Goal: Task Accomplishment & Management: Use online tool/utility

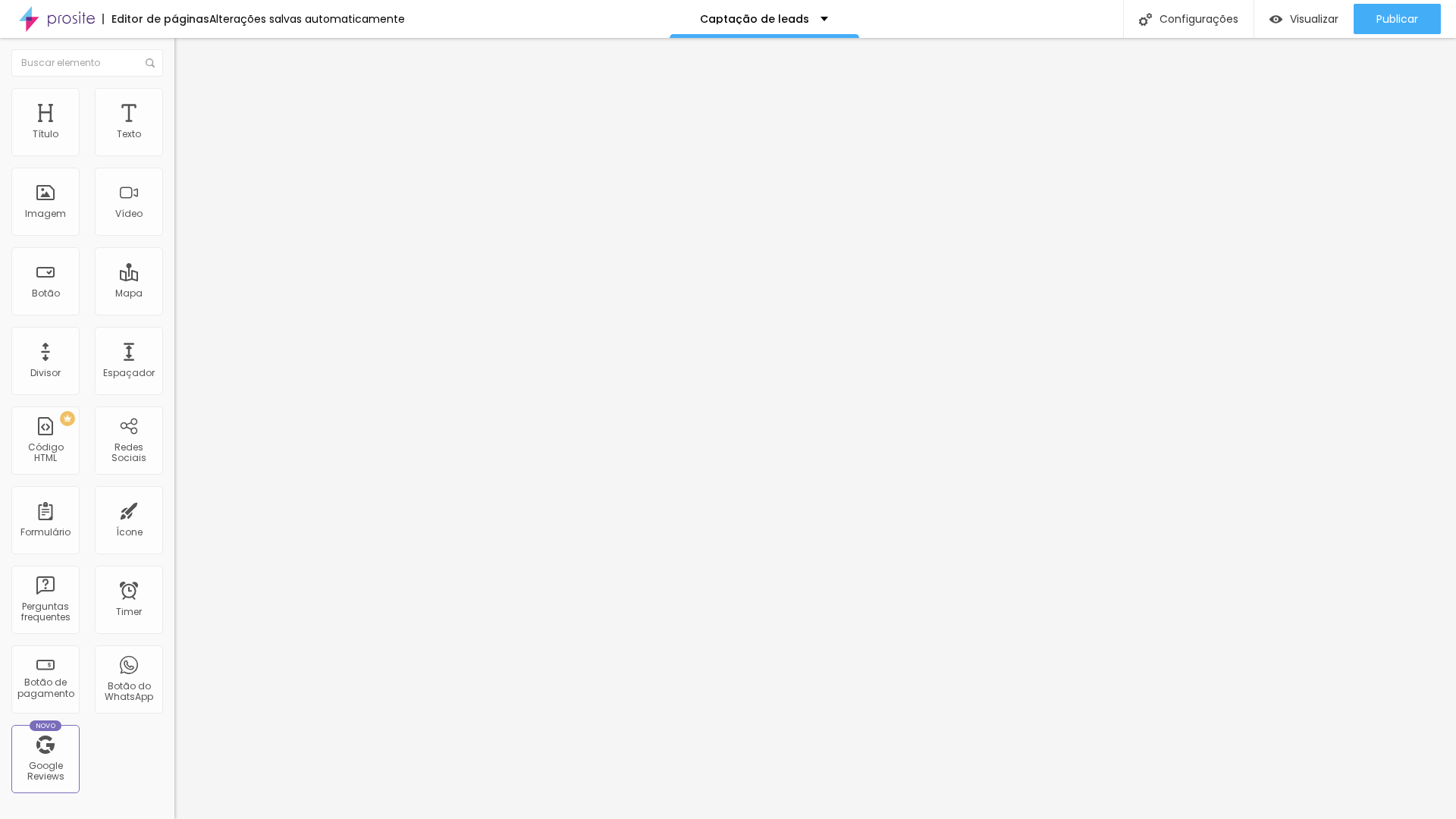
click at [185, 148] on div "Contato Vinicius Fadul" at bounding box center [261, 141] width 155 height 14
click at [188, 102] on span "Estilo" at bounding box center [200, 97] width 24 height 13
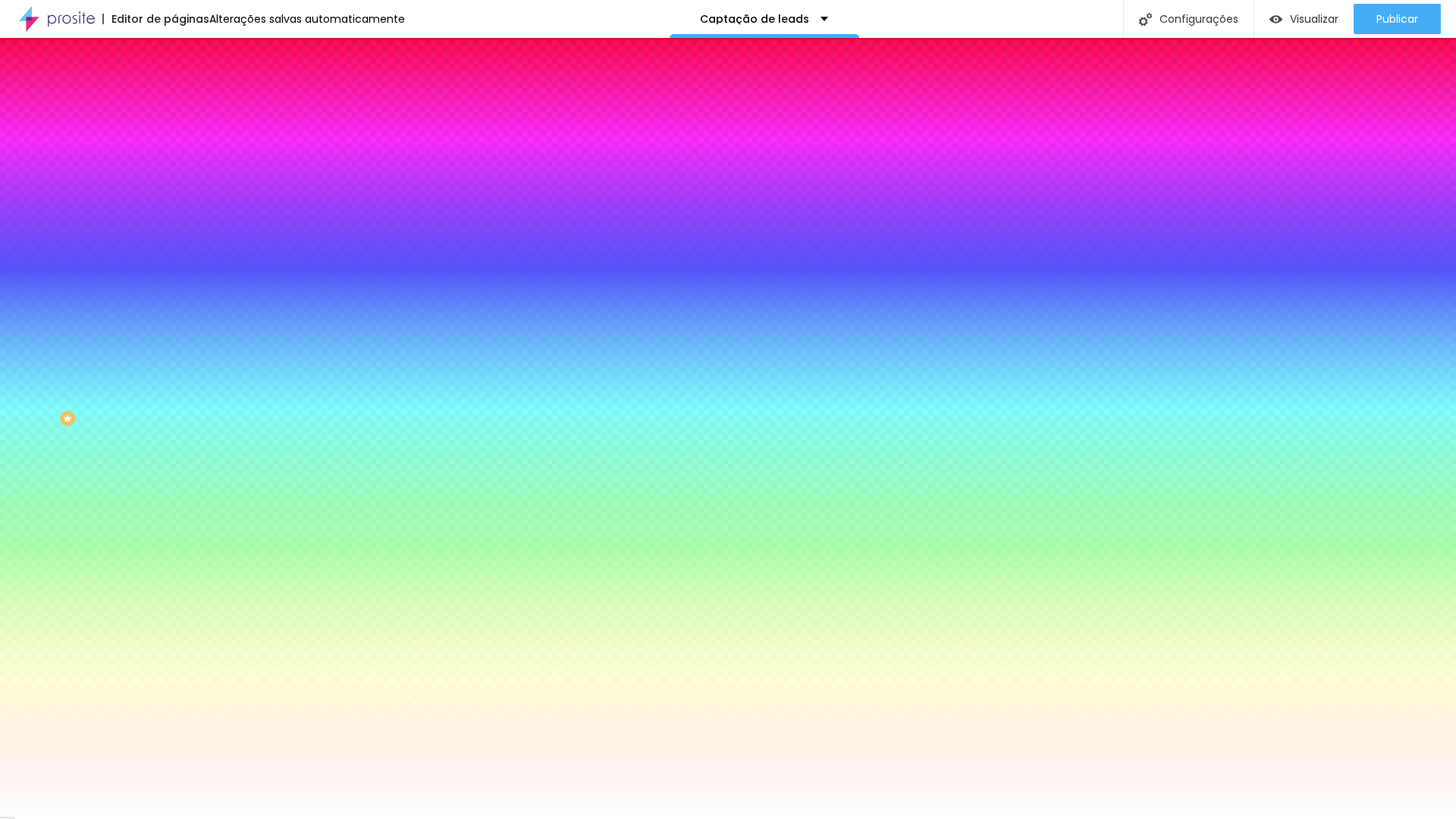
click at [174, 103] on li "Avançado" at bounding box center [261, 111] width 174 height 15
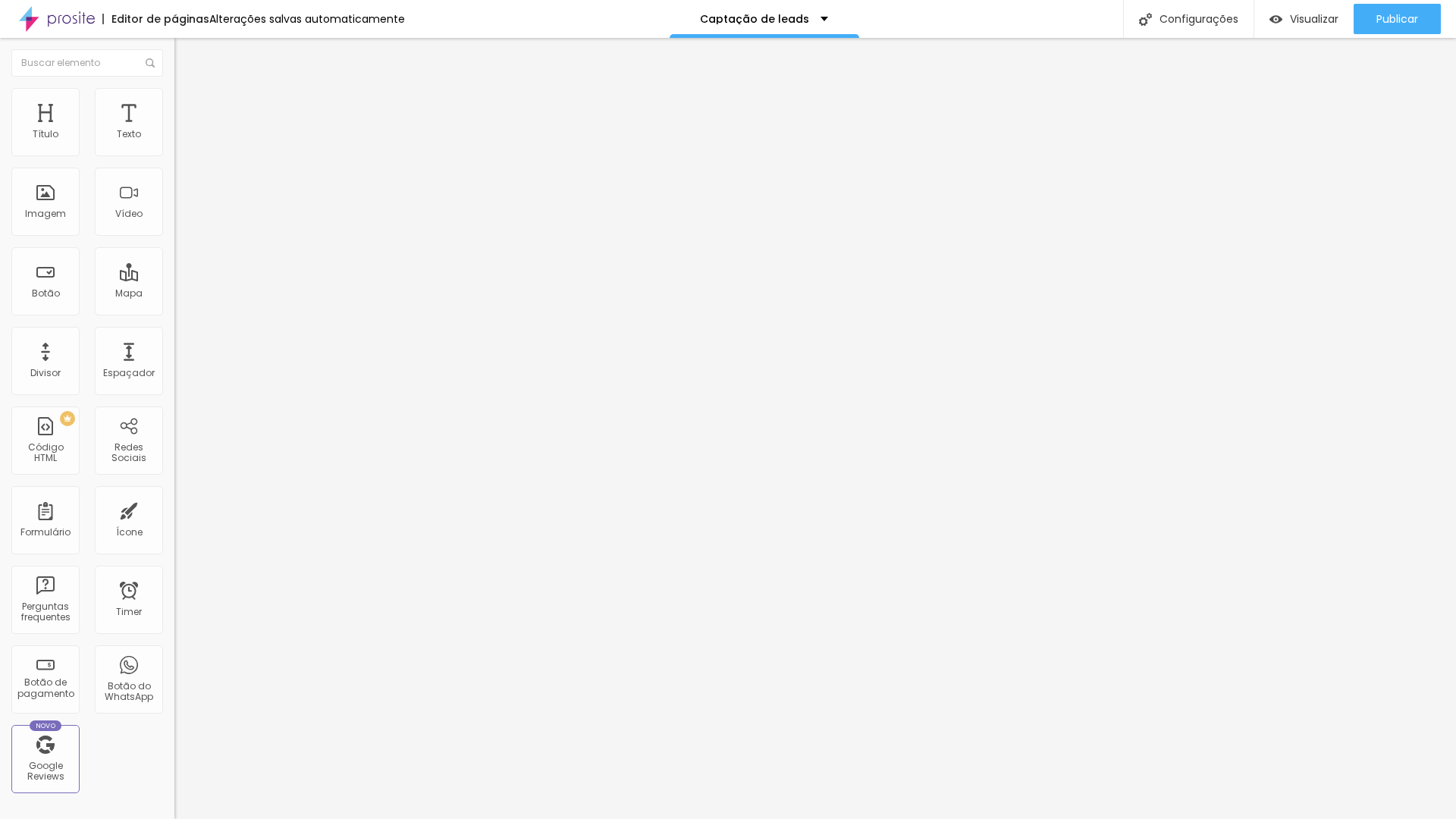
click at [174, 61] on button "Editar Formulário" at bounding box center [261, 55] width 174 height 35
click at [174, 153] on div "Contato Vinicius Fadul" at bounding box center [261, 140] width 174 height 26
click at [185, 148] on div "Contato" at bounding box center [261, 141] width 155 height 14
click at [118, 818] on div "Contato Vinicius Fadul" at bounding box center [75, 829] width 144 height 9
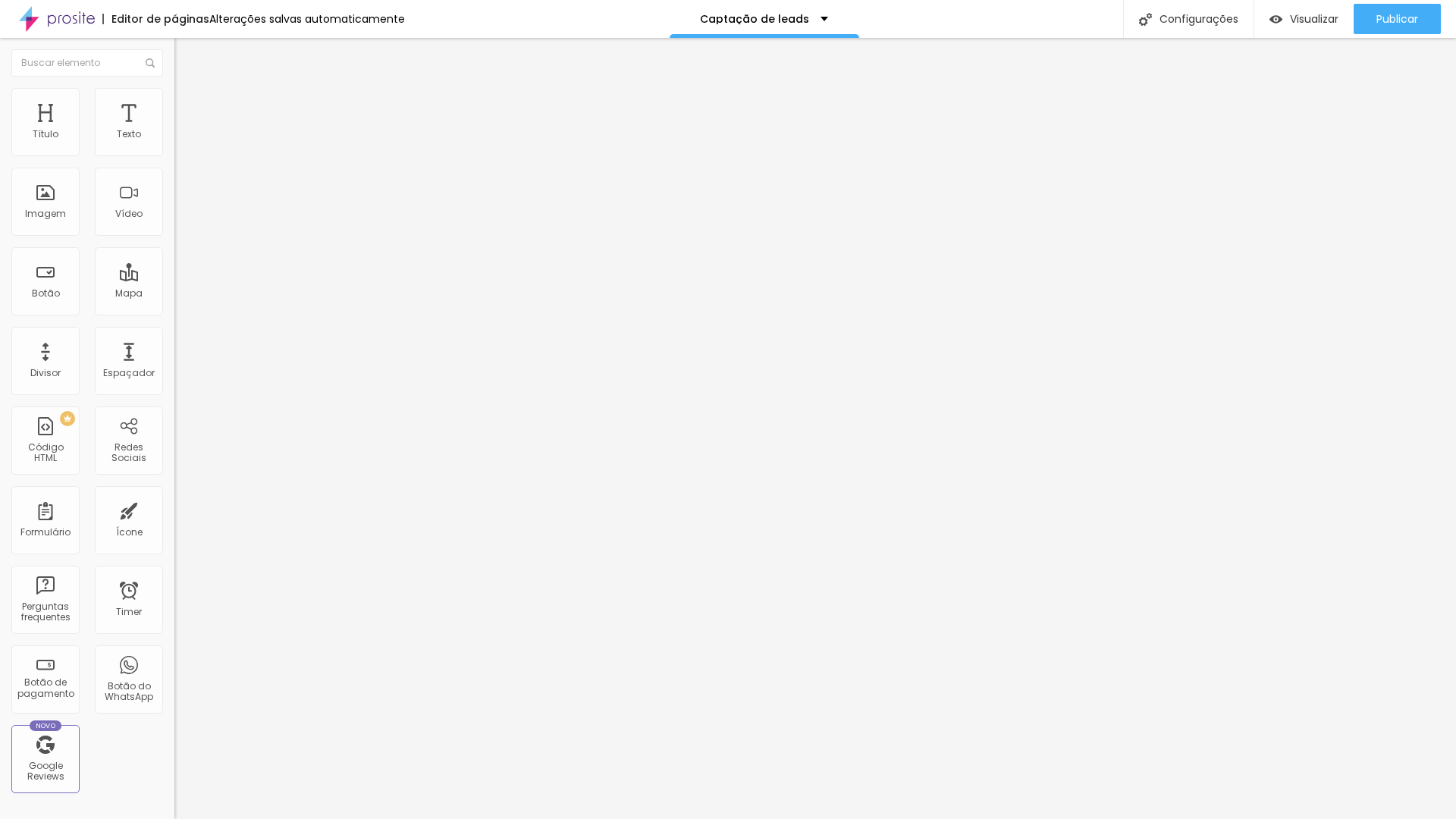
click at [185, 148] on div "Contato Vinicius Fadul" at bounding box center [261, 141] width 155 height 14
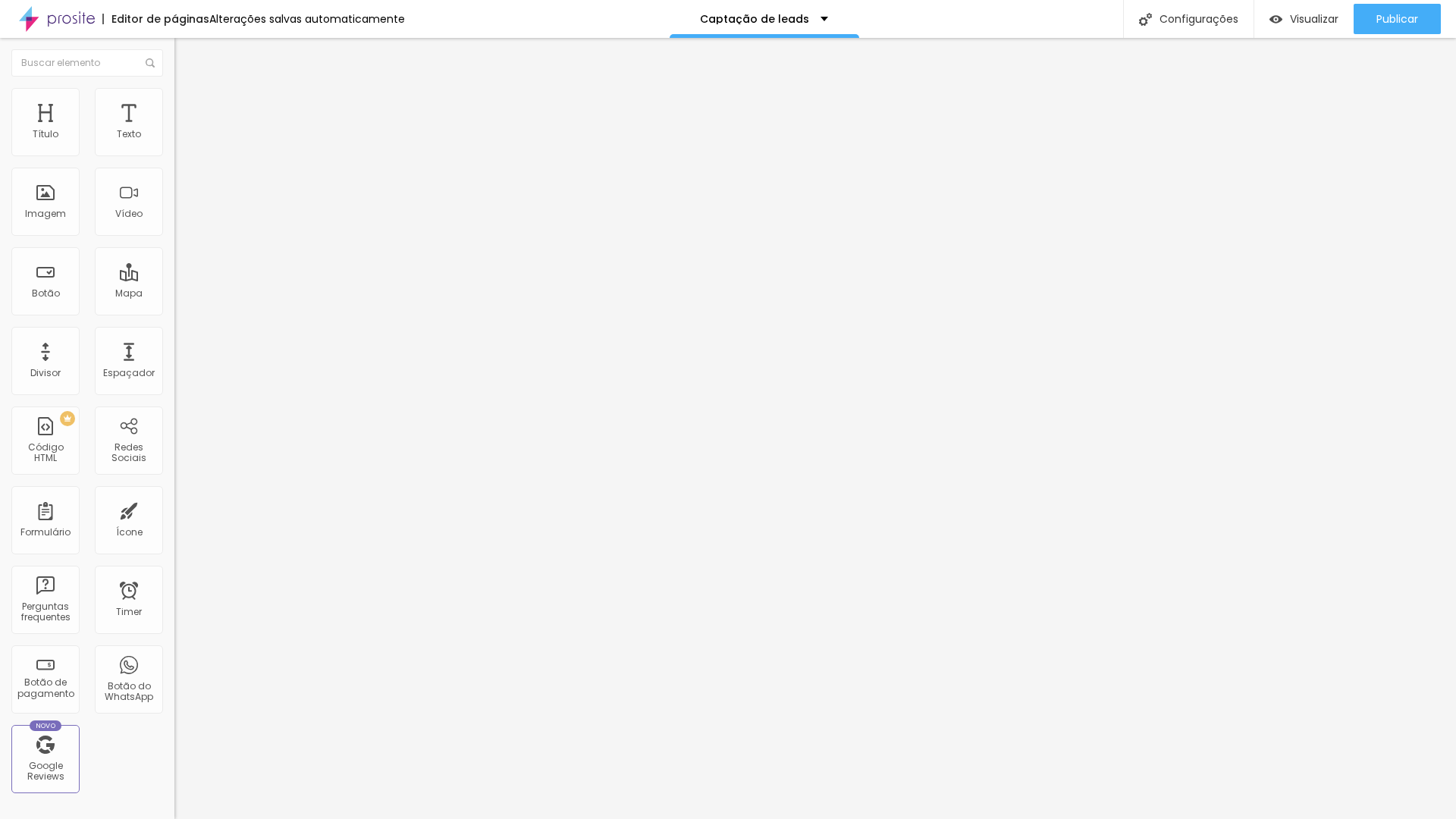
type input "Local do evento"
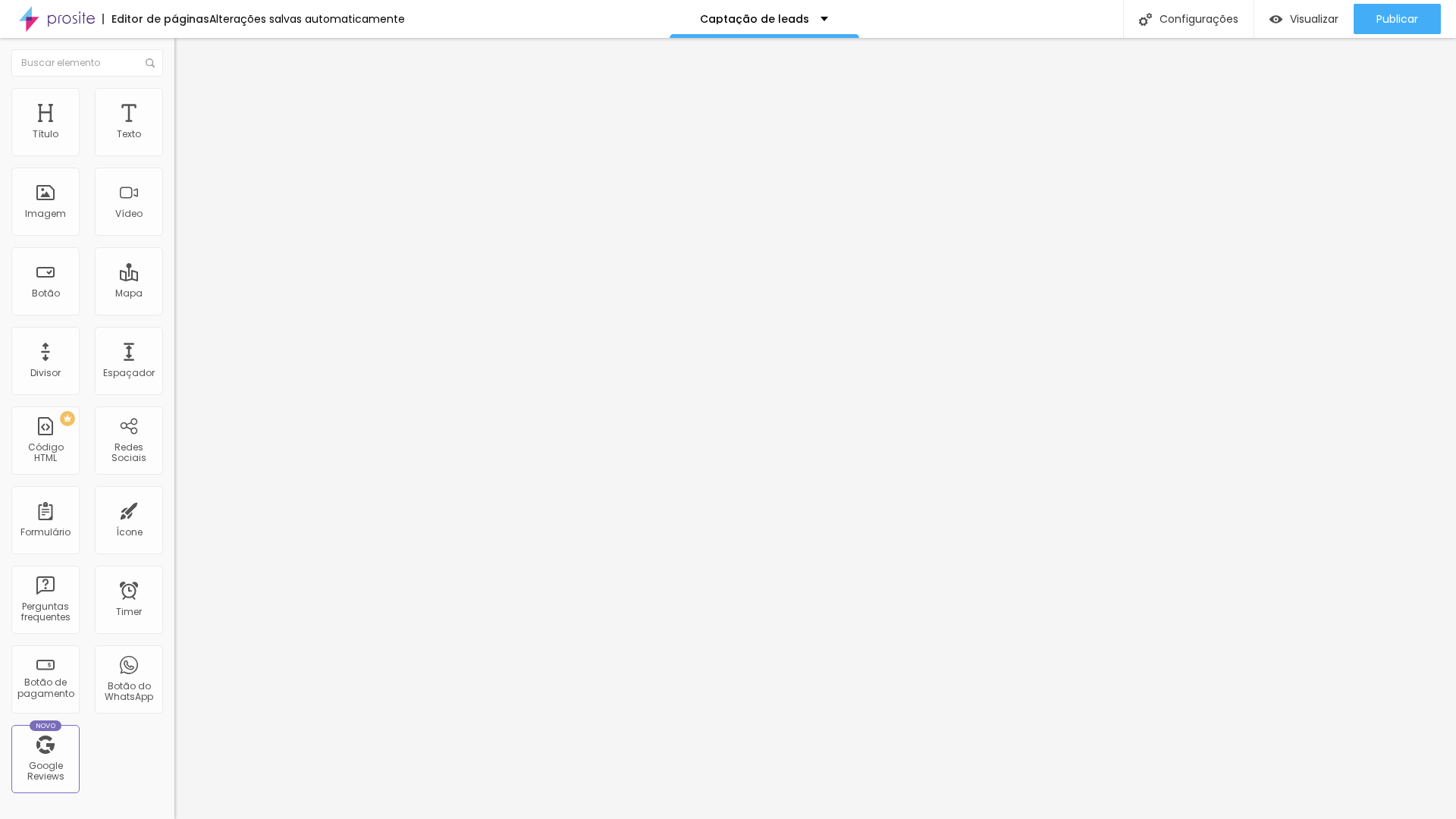
drag, startPoint x: 536, startPoint y: 528, endPoint x: 476, endPoint y: 529, distance: 60.0
drag, startPoint x: 752, startPoint y: 530, endPoint x: 739, endPoint y: 531, distance: 13.0
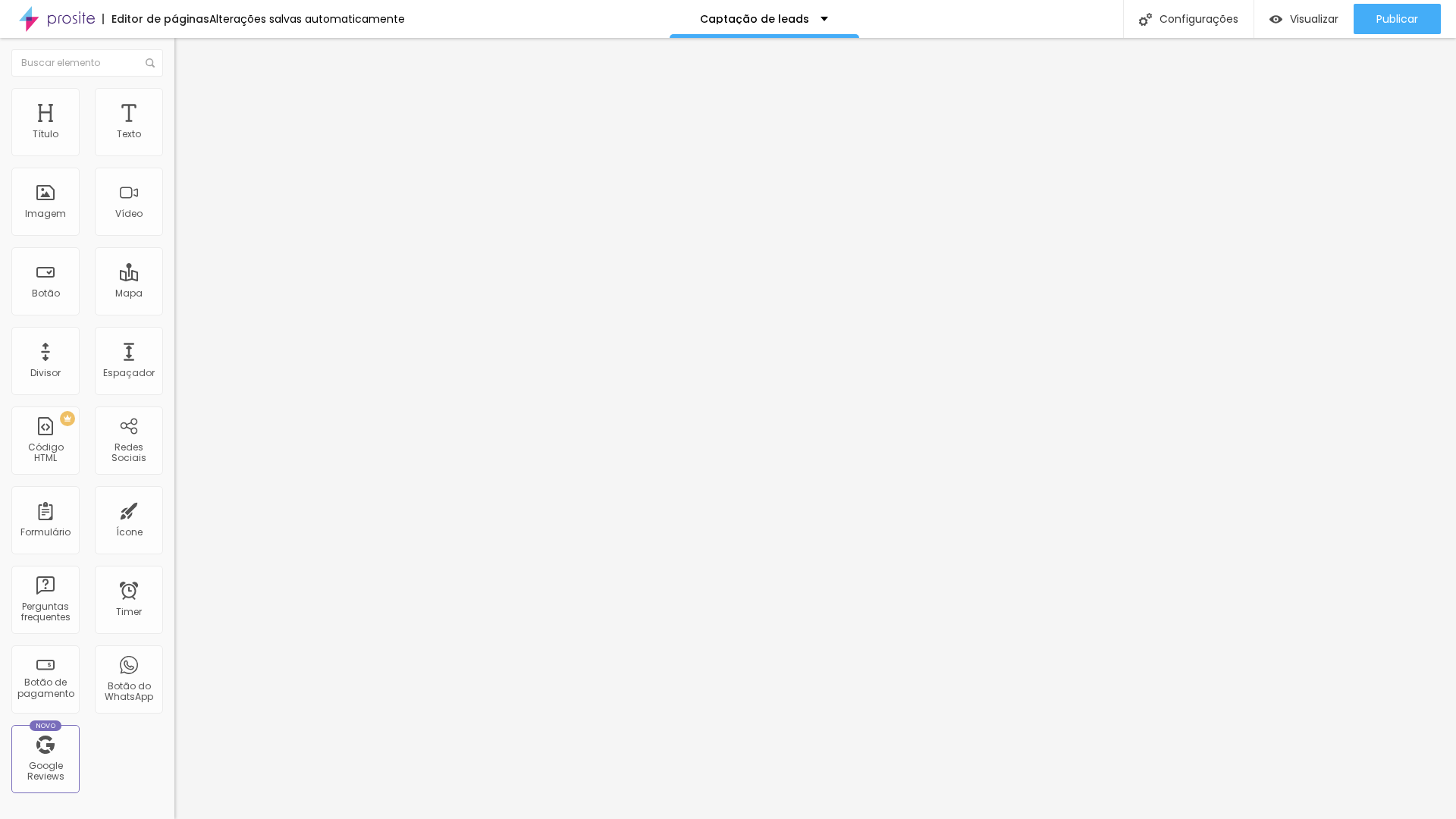
type input "Coloque aqui o local do evento"
type input "Leads"
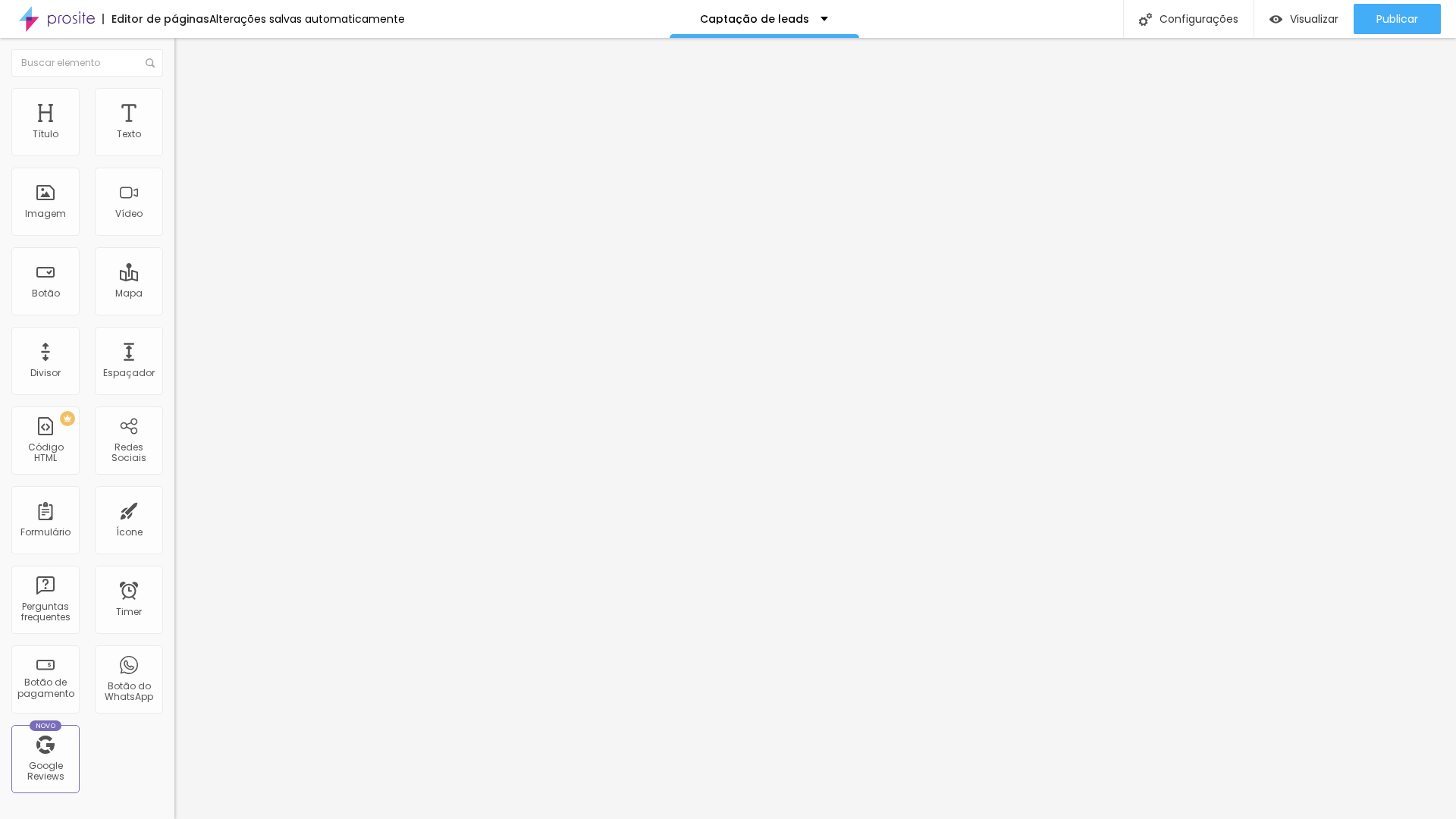
click at [174, 315] on img at bounding box center [179, 320] width 10 height 10
click at [174, 578] on button "+ Adicionar Icone" at bounding box center [221, 586] width 95 height 15
click at [174, 766] on div "Facebook" at bounding box center [261, 770] width 174 height 9
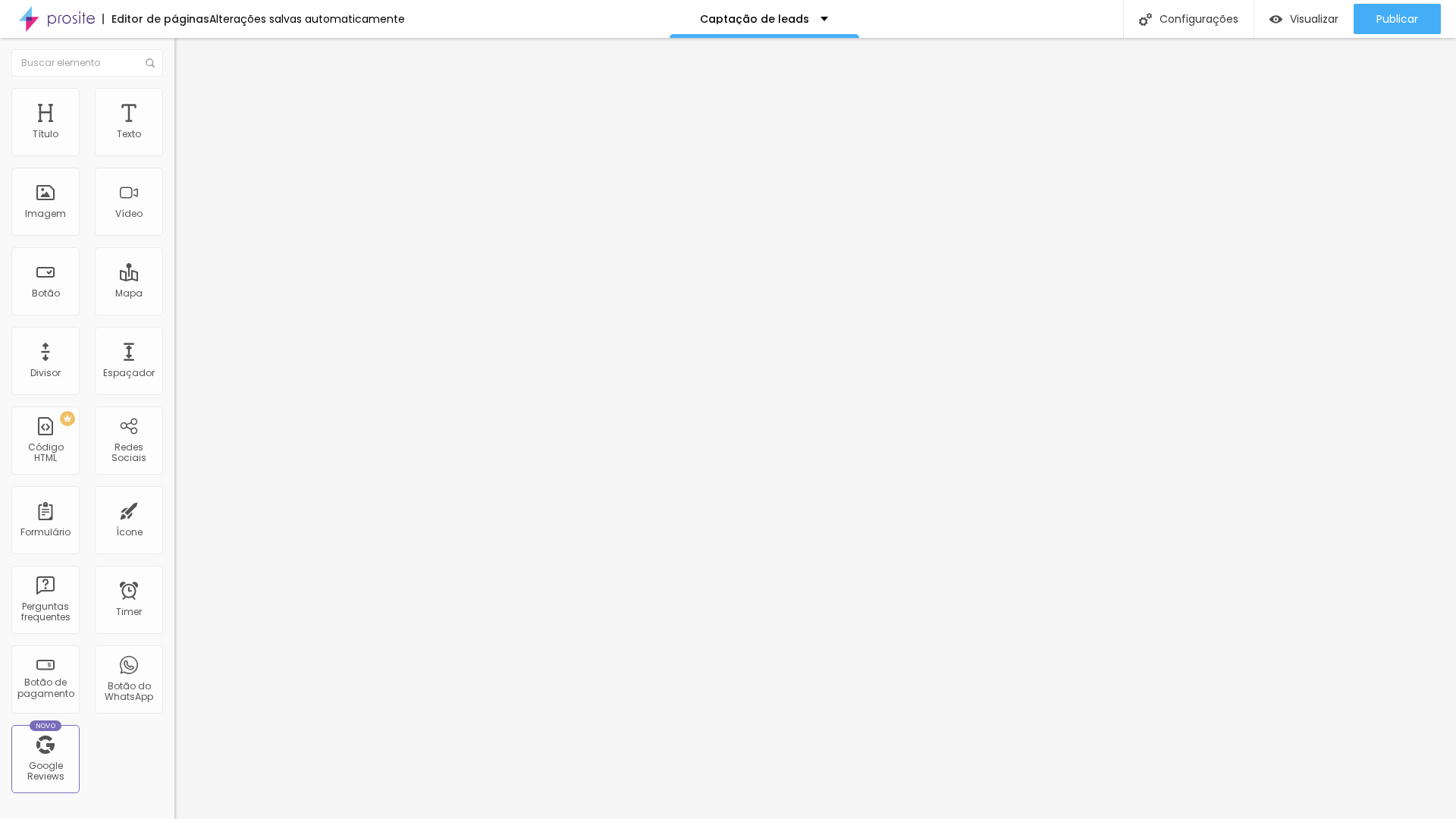
drag, startPoint x: 80, startPoint y: 277, endPoint x: 0, endPoint y: 277, distance: 80.0
click at [174, 277] on div "Instagram Rede social Instagram Endereço URL https:// Abrir em uma nova aba Wha…" at bounding box center [261, 601] width 174 height 968
paste input "[DOMAIN_NAME][URL]"
drag, startPoint x: 92, startPoint y: 278, endPoint x: 9, endPoint y: 276, distance: 83.0
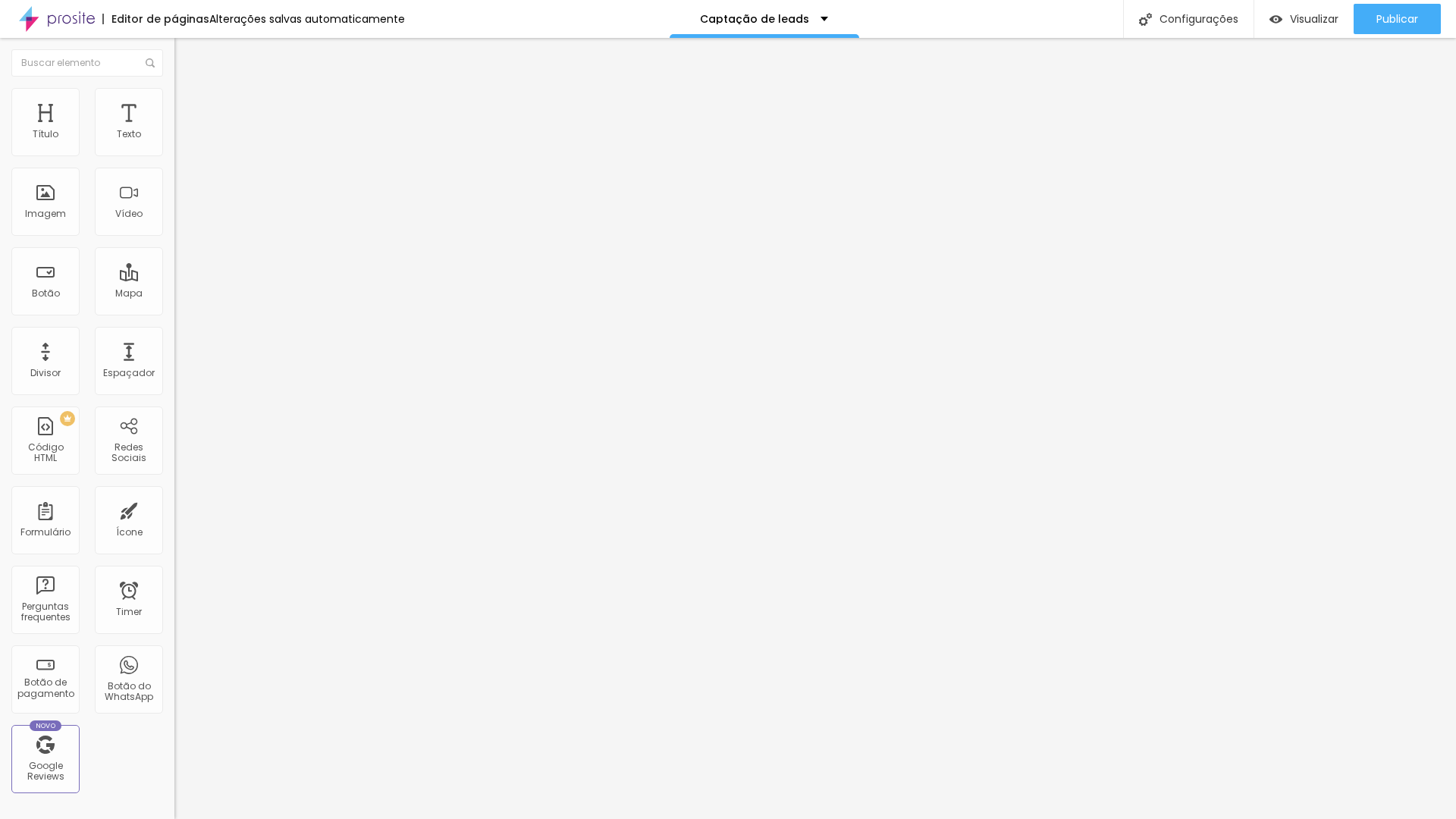
click at [174, 275] on div "Instagram Rede social Instagram Endereço URL https:// Abrir em uma nova aba Wha…" at bounding box center [261, 601] width 174 height 968
type input "[URL][DOMAIN_NAME]"
click at [174, 406] on div "Editar Redes Sociais Conteúdo Estilo Avançado Instagram Rede social Instagram E…" at bounding box center [261, 428] width 174 height 781
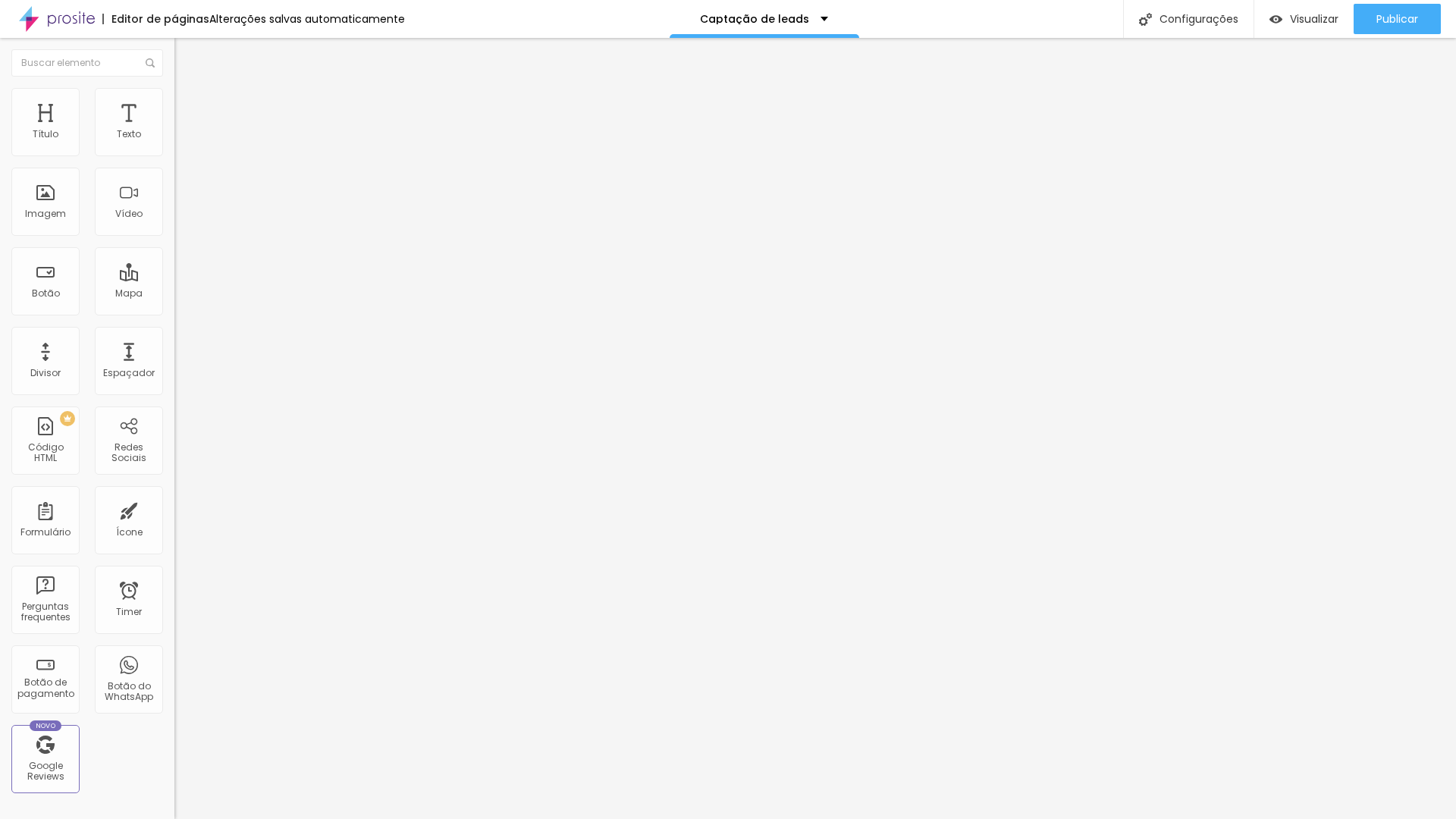
click at [174, 292] on div "Instagram Rede social Instagram Endereço URL https:// Abrir em uma nova aba Wha…" at bounding box center [261, 832] width 174 height 1428
paste input "[DOMAIN_NAME][URL]"
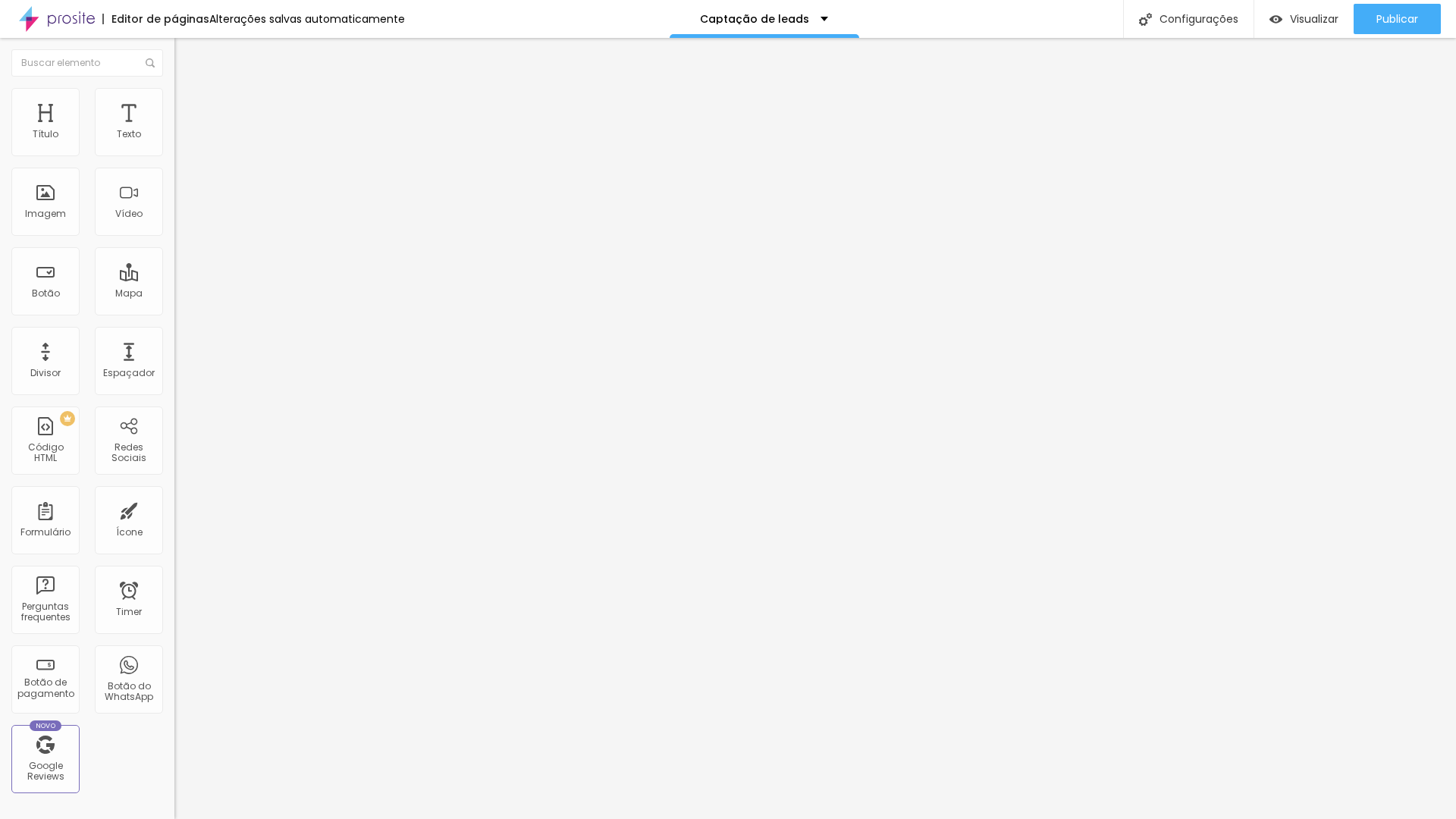
type input "[URL][DOMAIN_NAME]"
click at [174, 474] on div "Editar Redes Sociais Conteúdo Estilo Avançado Instagram Rede social Instagram E…" at bounding box center [261, 428] width 174 height 781
drag, startPoint x: 17, startPoint y: 199, endPoint x: 14, endPoint y: 177, distance: 22.2
click at [174, 177] on div "Instagram Rede social Instagram Endereço URL https:// Abrir em uma nova aba Wha…" at bounding box center [261, 801] width 174 height 1367
type input "[URL][DOMAIN_NAME]"
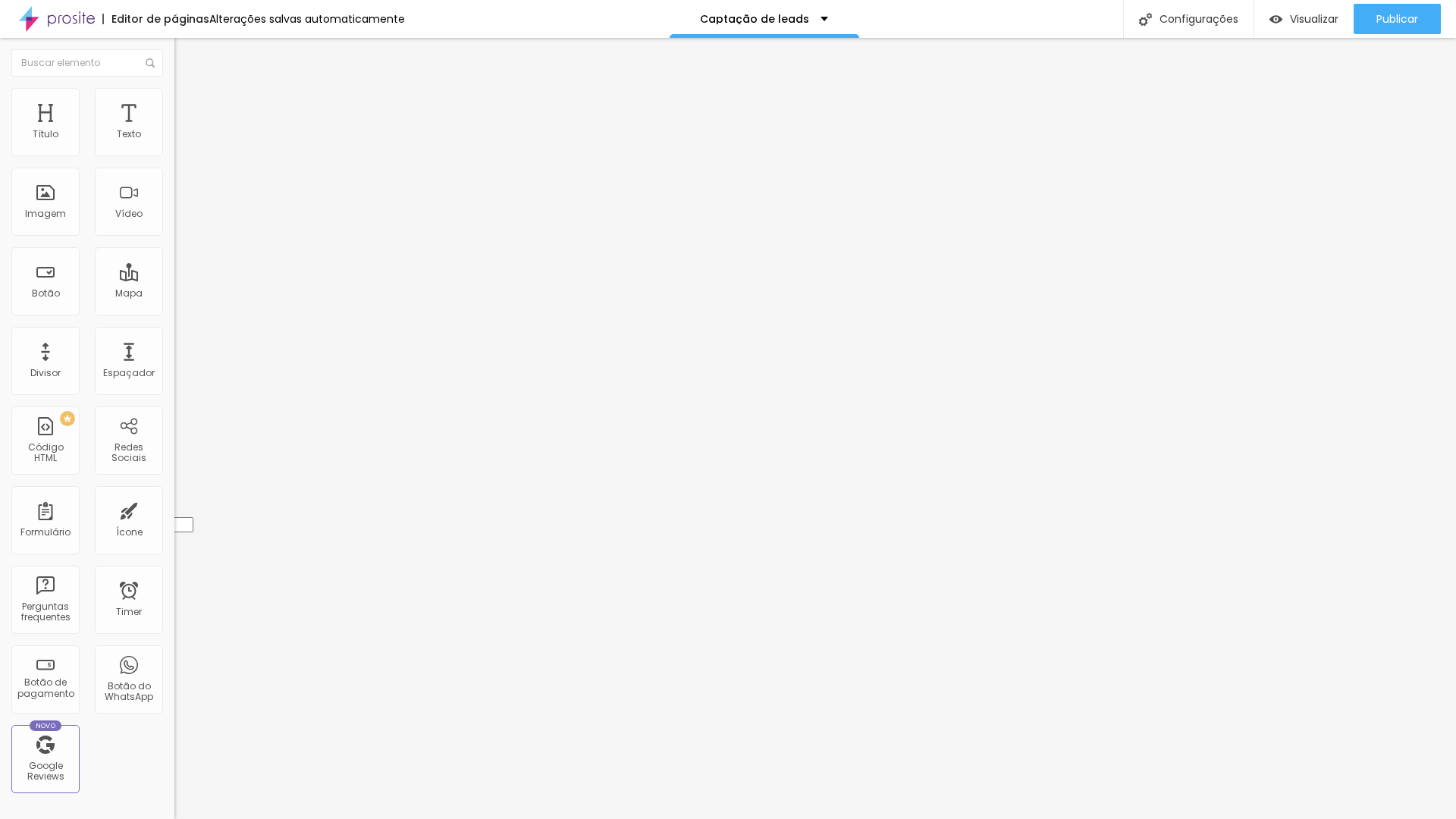
type input "[URL][DOMAIN_NAME]"
click at [174, 488] on div "Editar Redes Sociais Conteúdo Estilo Avançado Instagram Rede social Instagram E…" at bounding box center [261, 428] width 174 height 781
